Goal: Find specific page/section: Find specific page/section

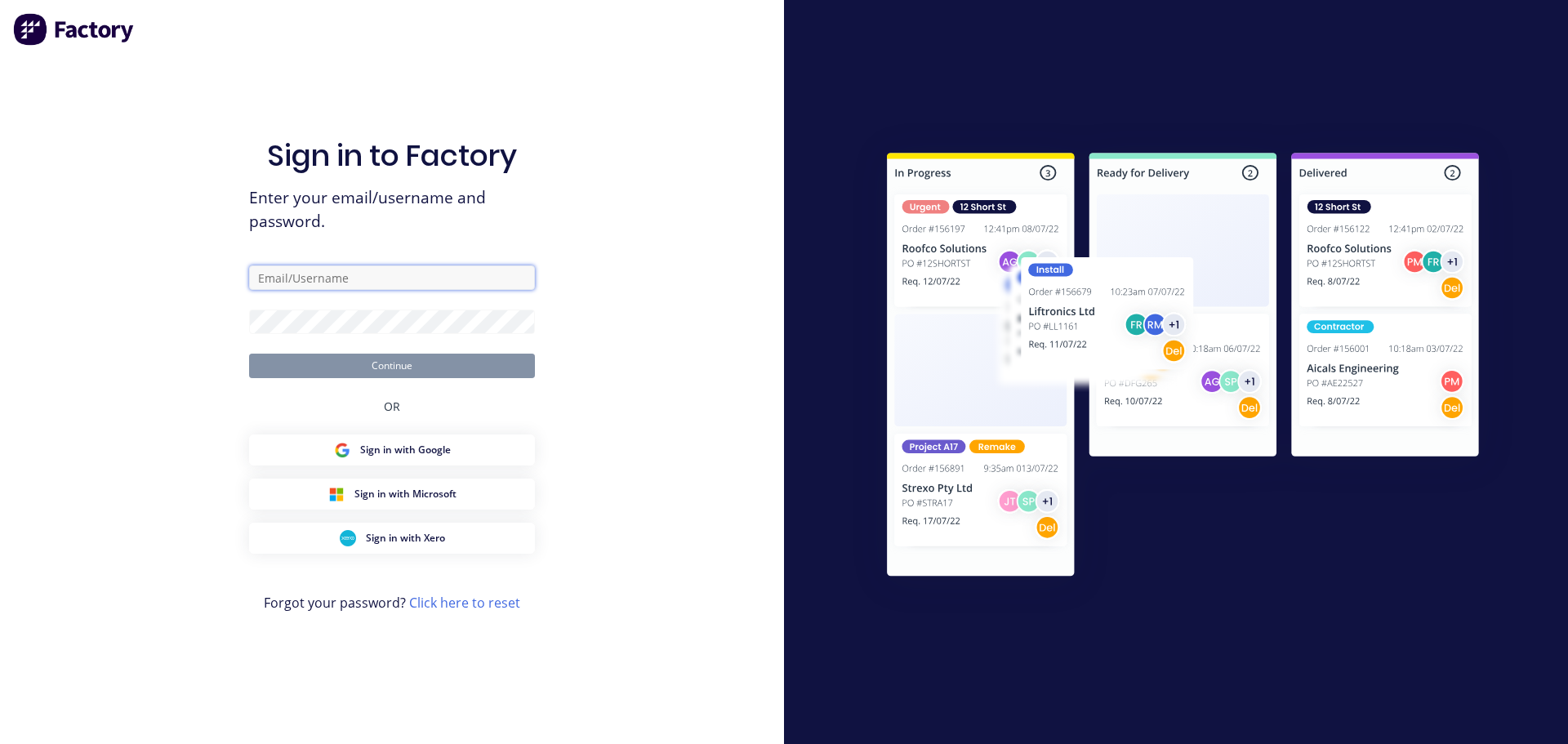
click at [294, 280] on input "text" at bounding box center [392, 277] width 286 height 24
type input "[PERSON_NAME][EMAIL_ADDRESS][DOMAIN_NAME]"
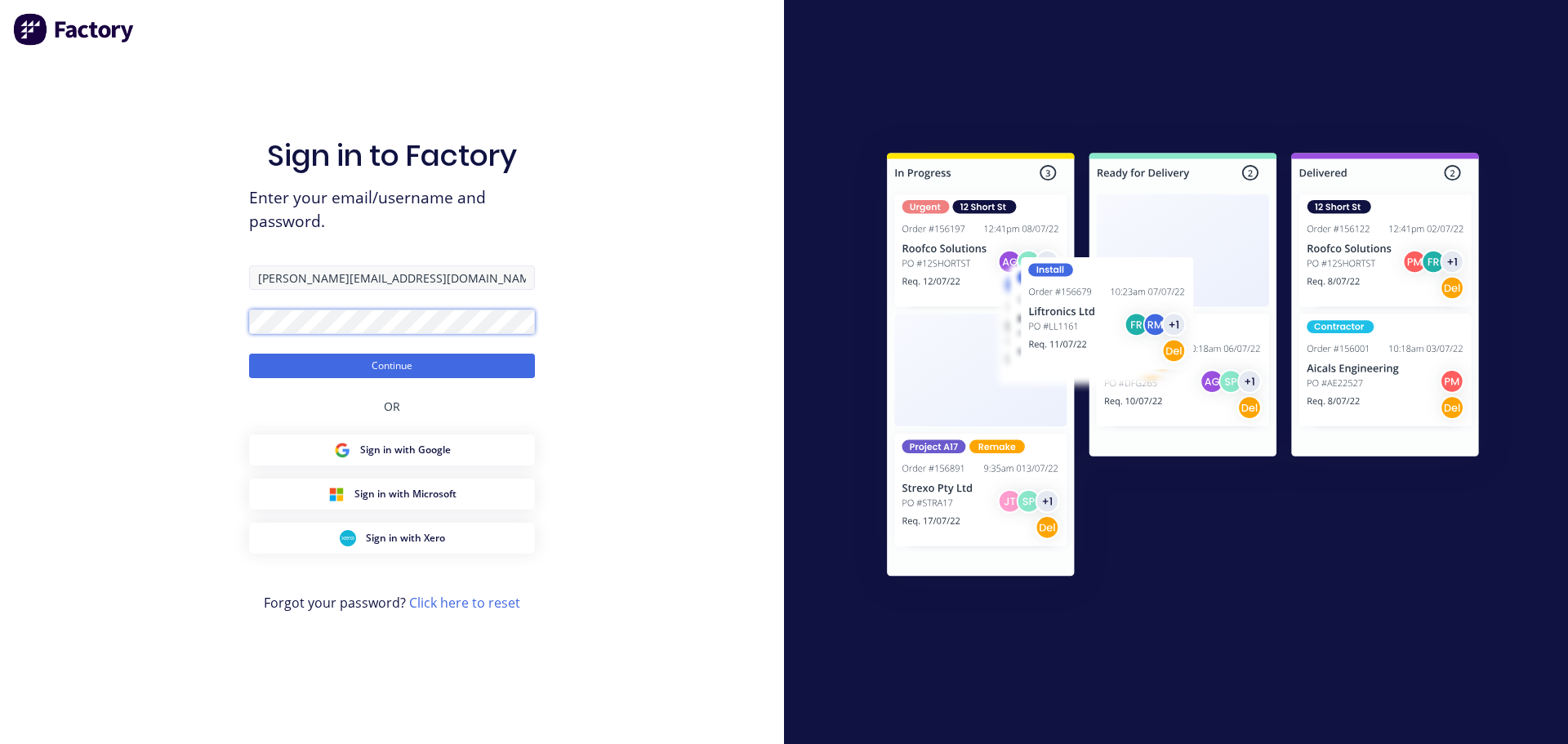
click at [250, 354] on button "Continue" at bounding box center [392, 366] width 286 height 24
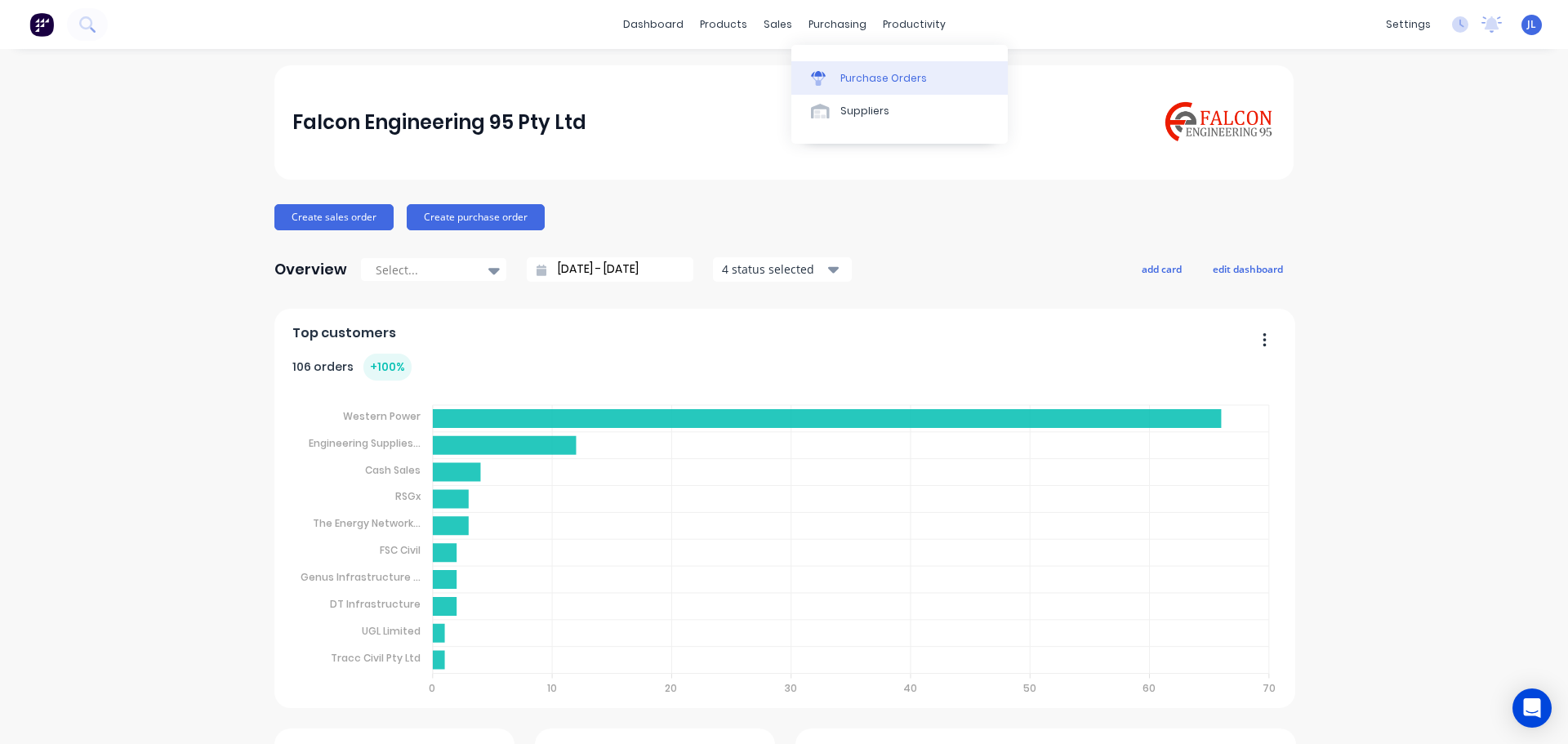
click at [863, 74] on div "Purchase Orders" at bounding box center [883, 78] width 86 height 15
